Goal: Check status: Check status

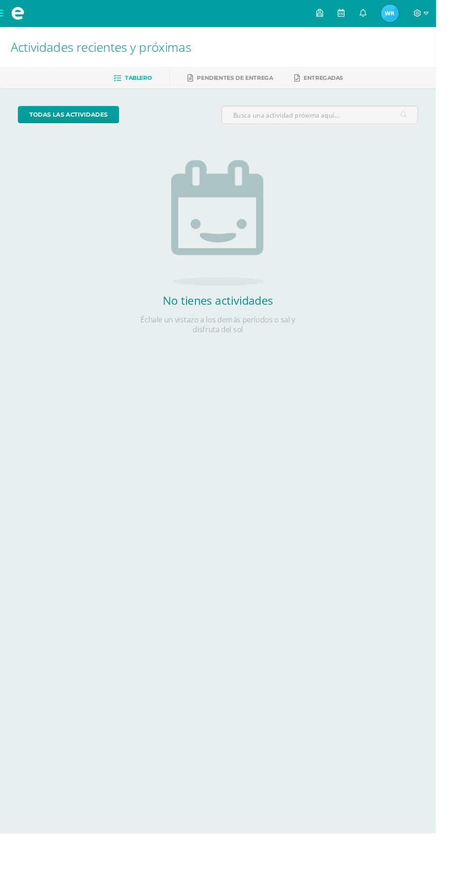
click at [419, 16] on img at bounding box center [409, 14] width 19 height 19
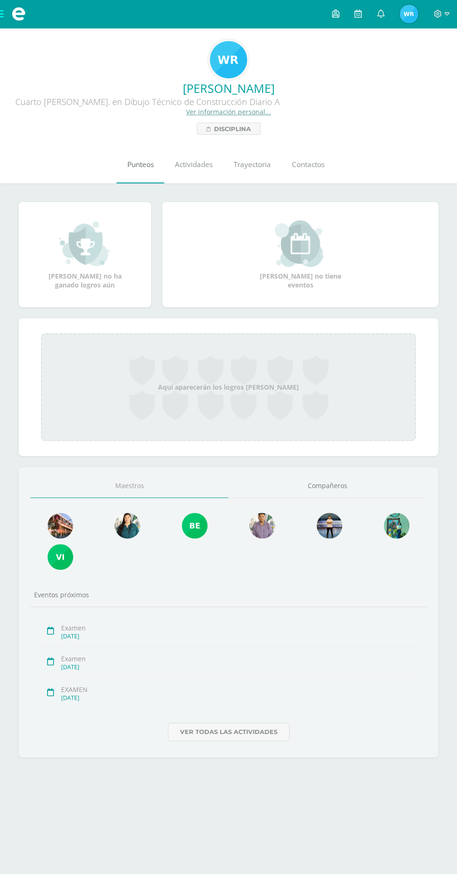
click at [136, 173] on link "Punteos" at bounding box center [141, 164] width 48 height 37
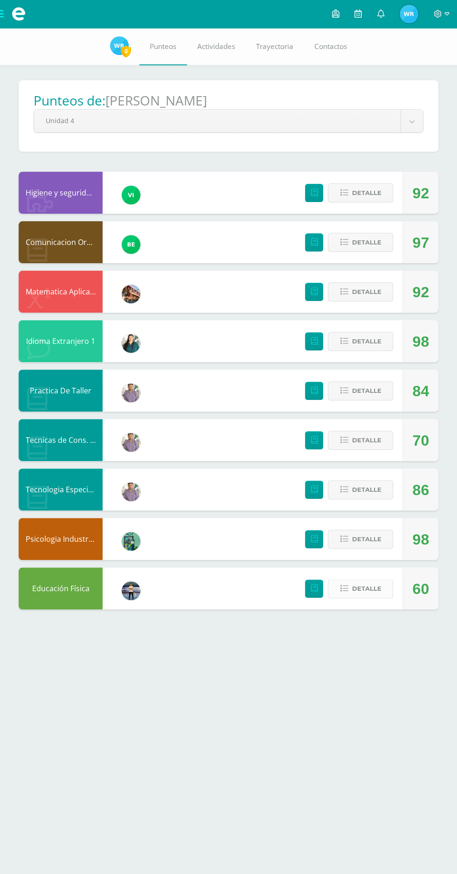
click at [345, 584] on button "Detalle" at bounding box center [360, 588] width 65 height 19
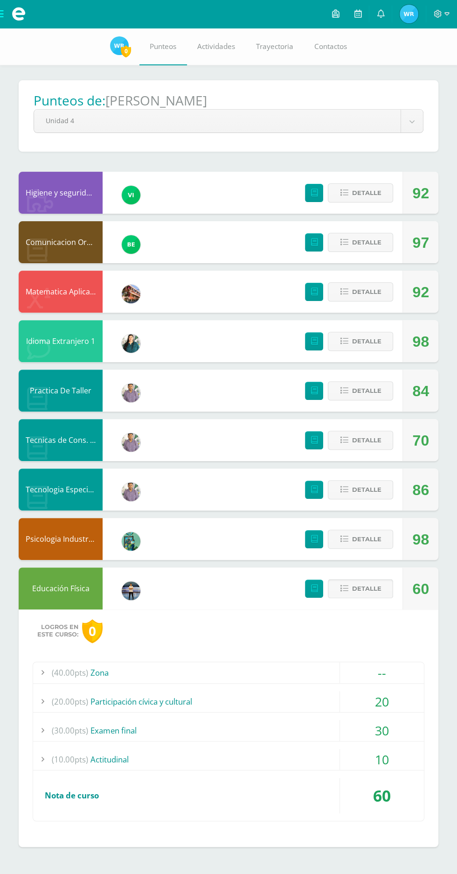
click at [362, 588] on span "Detalle" at bounding box center [366, 588] width 29 height 17
